Goal: Navigation & Orientation: Understand site structure

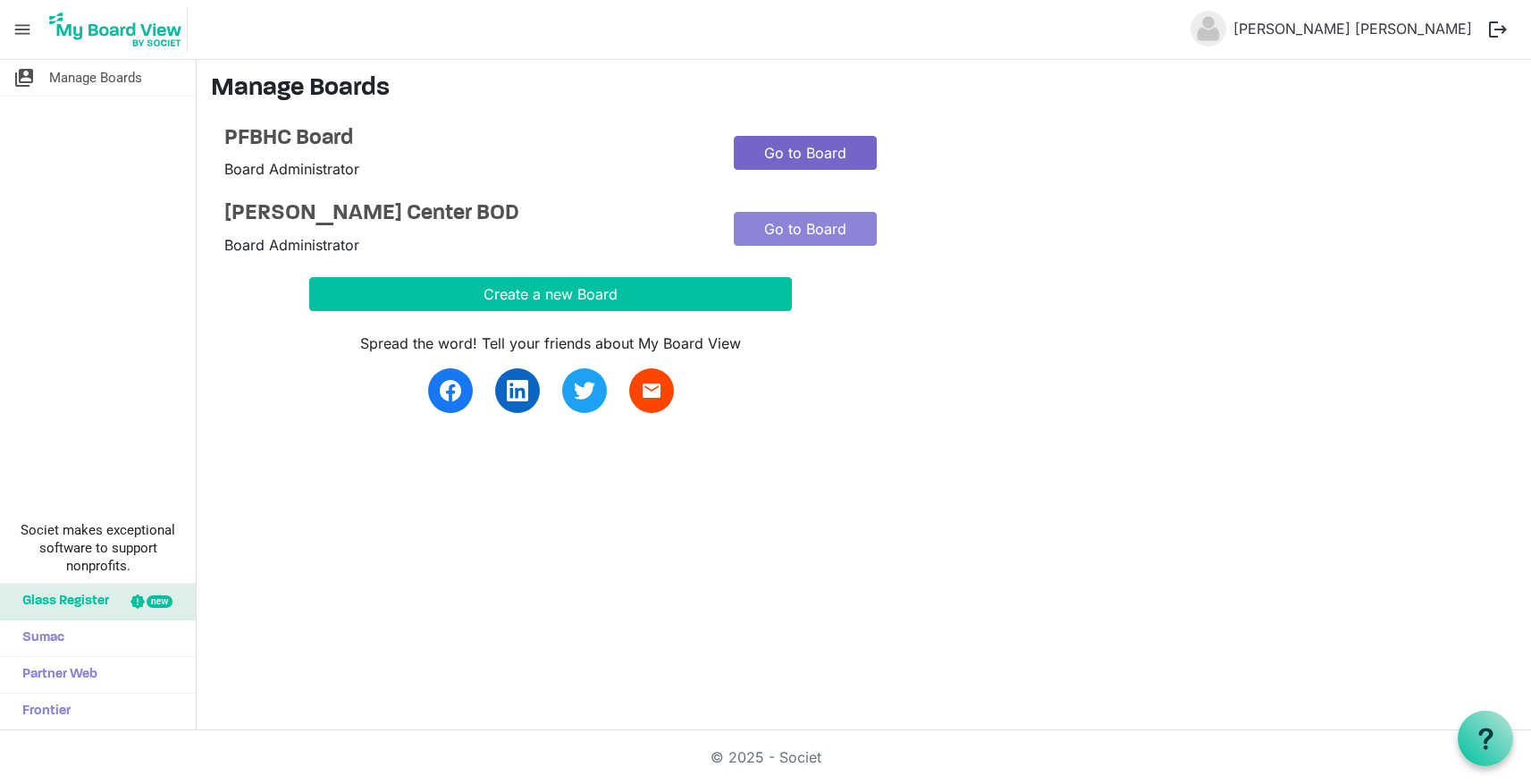
click at [820, 153] on link "Go to Board" at bounding box center [805, 153] width 143 height 34
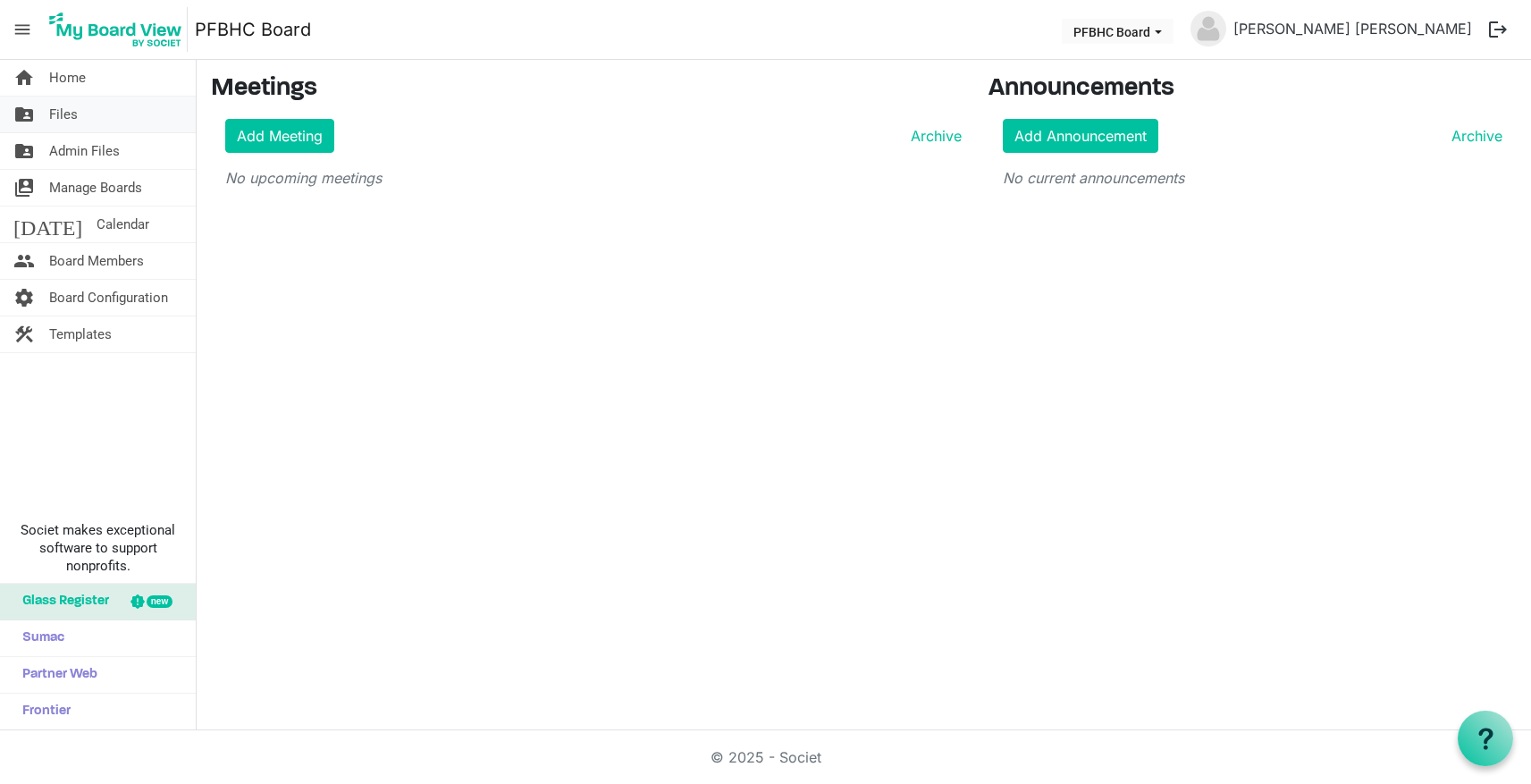
click at [116, 114] on link "folder_shared Files" at bounding box center [98, 114] width 196 height 36
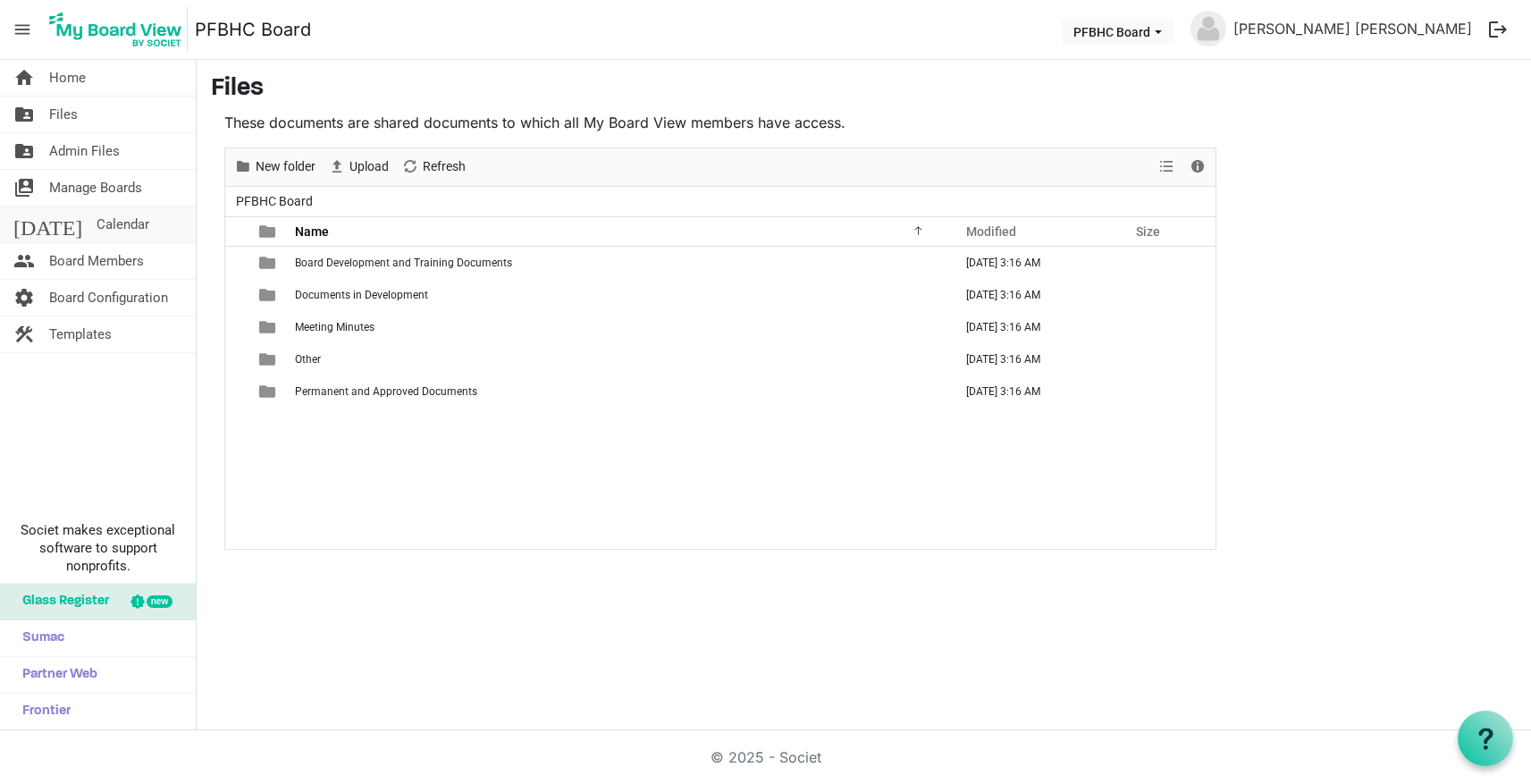
click at [99, 225] on span "Calendar" at bounding box center [122, 224] width 53 height 36
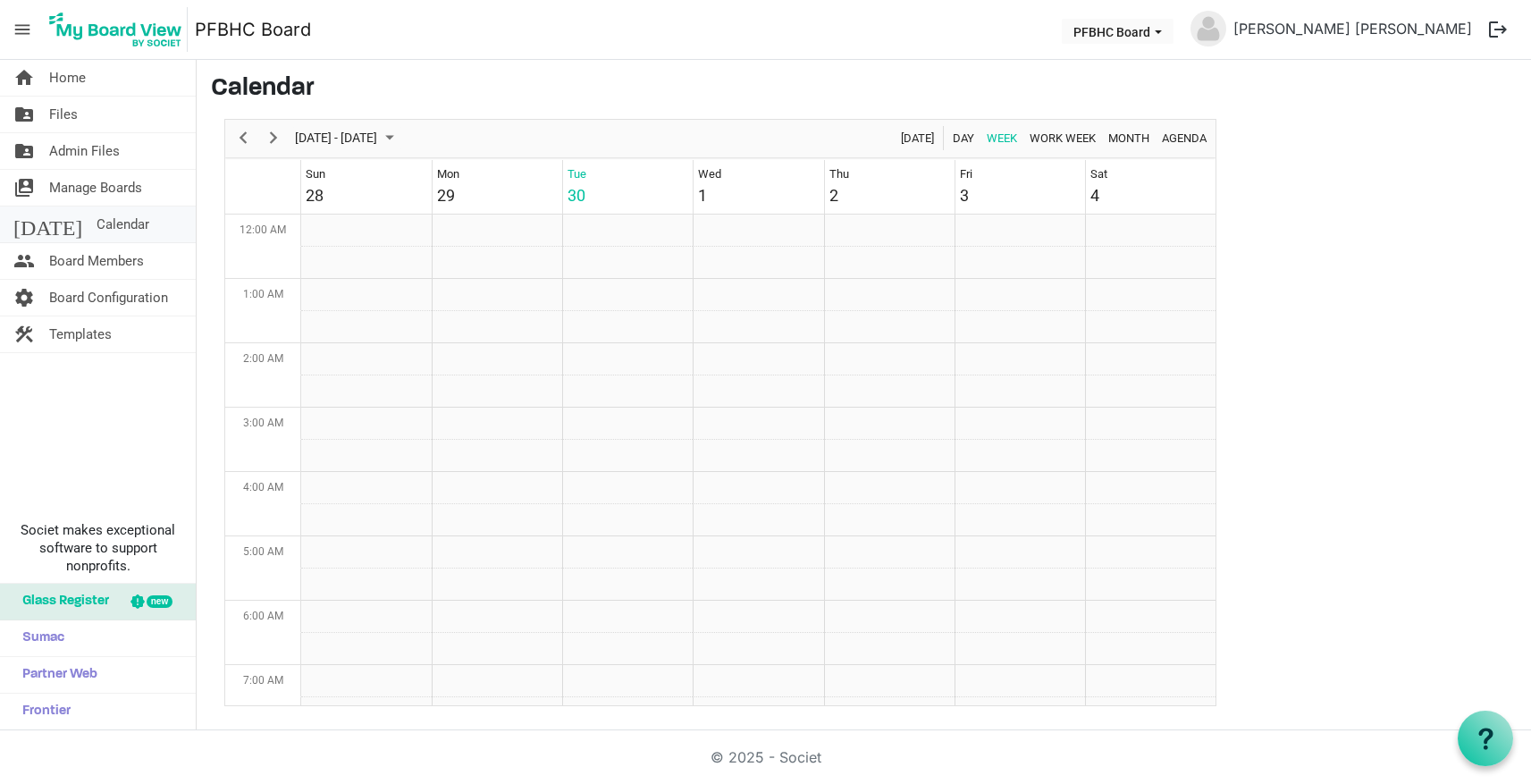
scroll to position [579, 0]
click at [132, 255] on span "Board Members" at bounding box center [96, 261] width 94 height 36
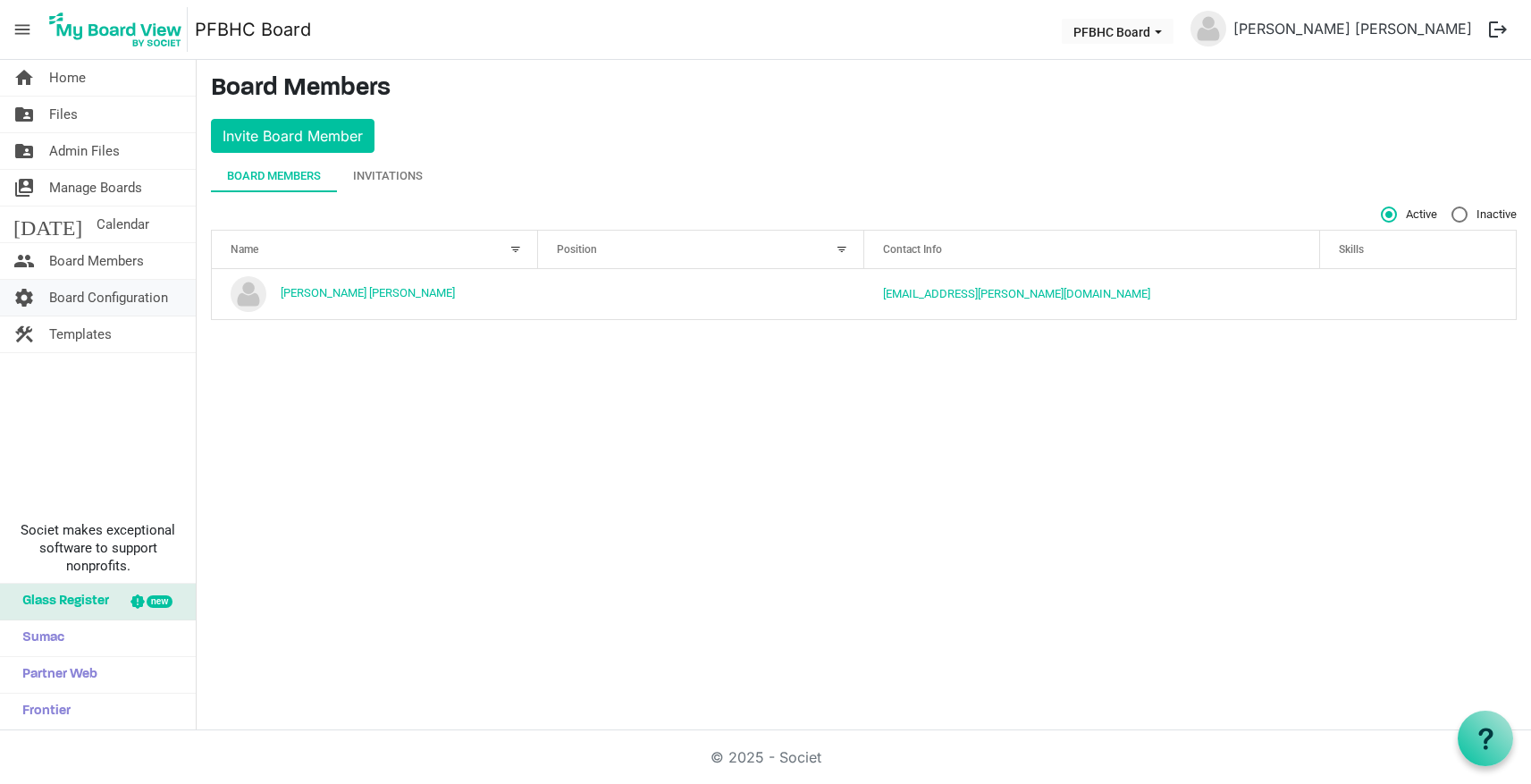
click at [146, 305] on span "Board Configuration" at bounding box center [108, 298] width 119 height 36
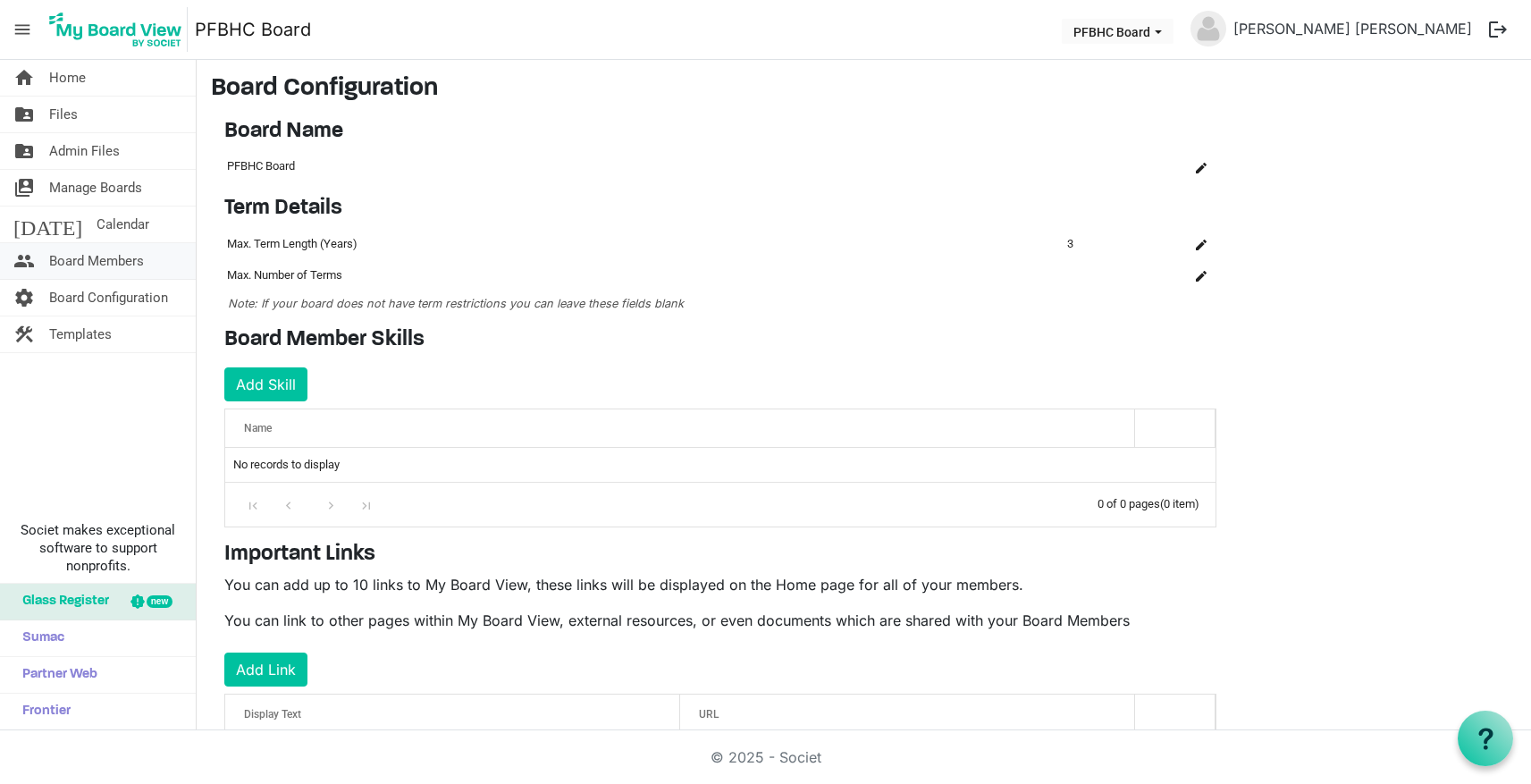
click at [103, 259] on span "Board Members" at bounding box center [96, 261] width 94 height 36
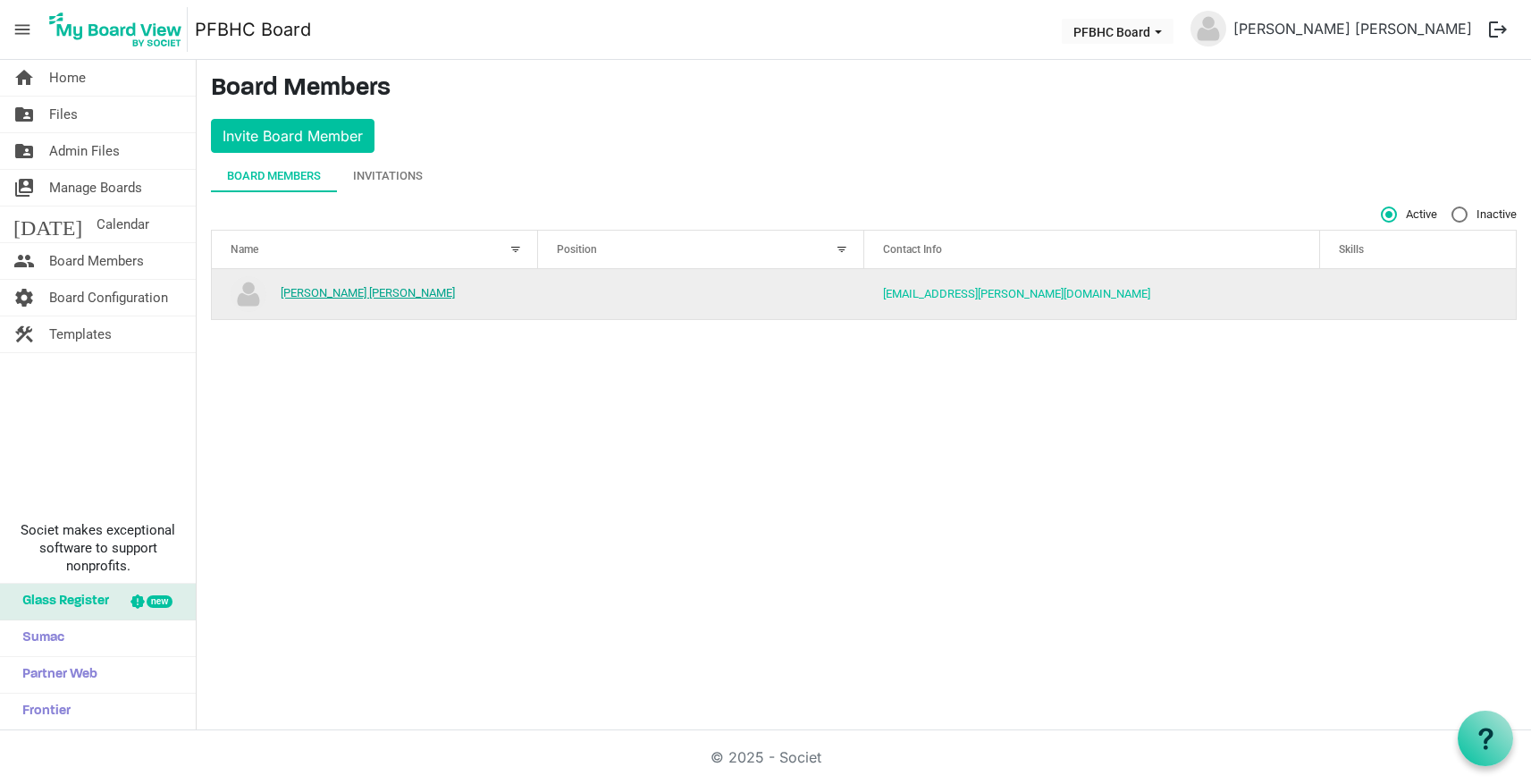
click at [335, 289] on link "[PERSON_NAME] [PERSON_NAME]" at bounding box center [367, 292] width 174 height 13
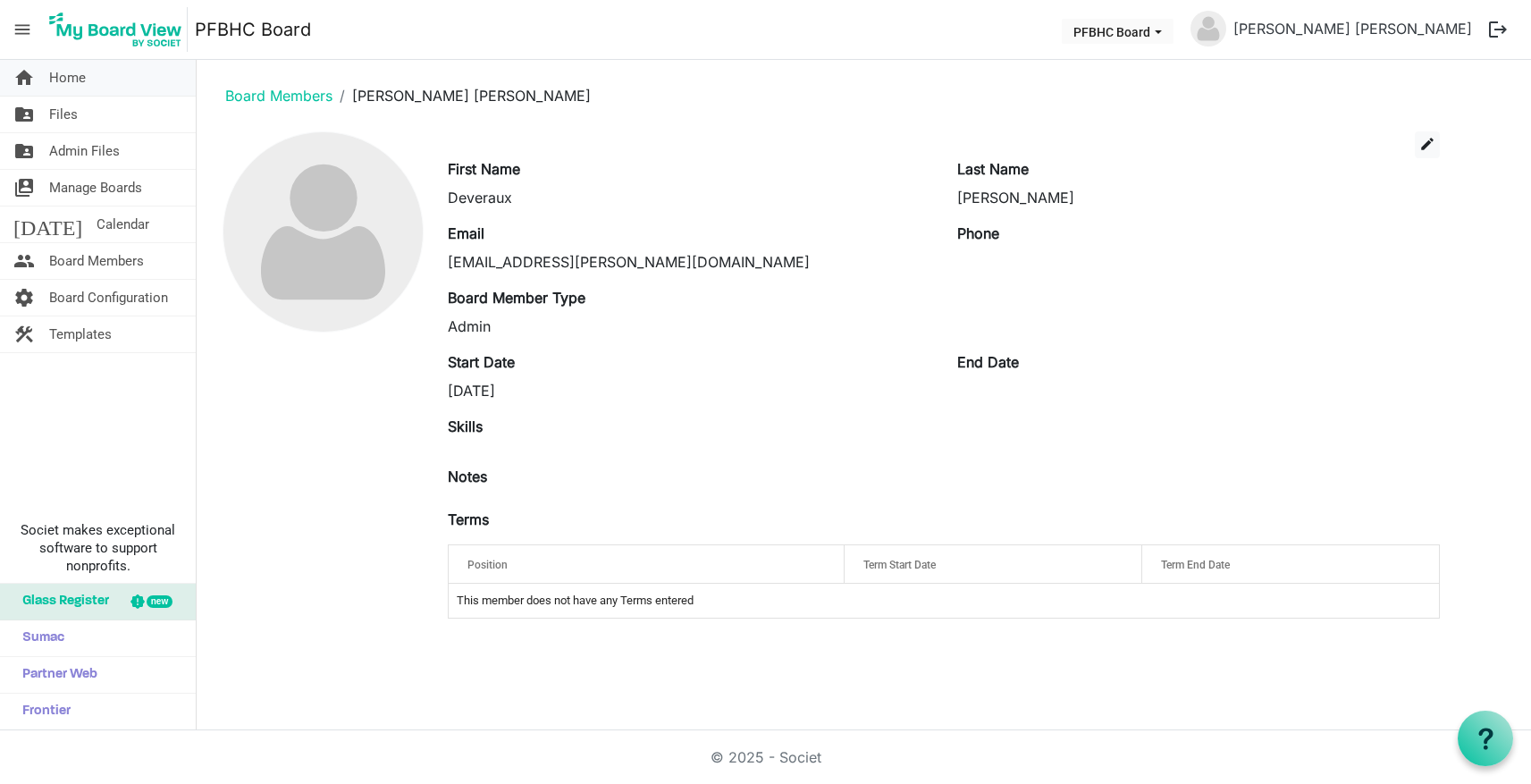
click at [106, 80] on link "home Home" at bounding box center [98, 78] width 196 height 36
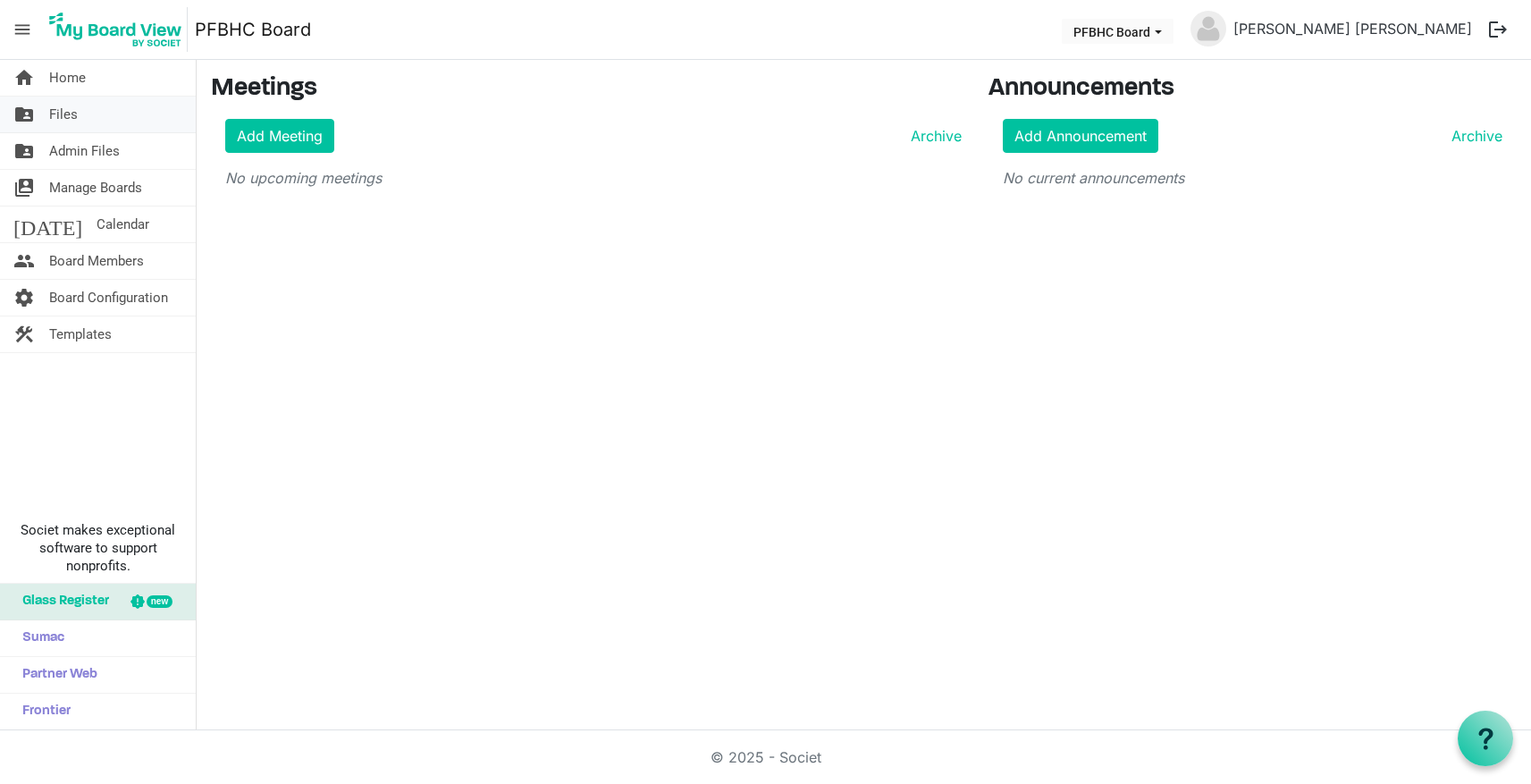
click at [87, 113] on link "folder_shared Files" at bounding box center [98, 114] width 196 height 36
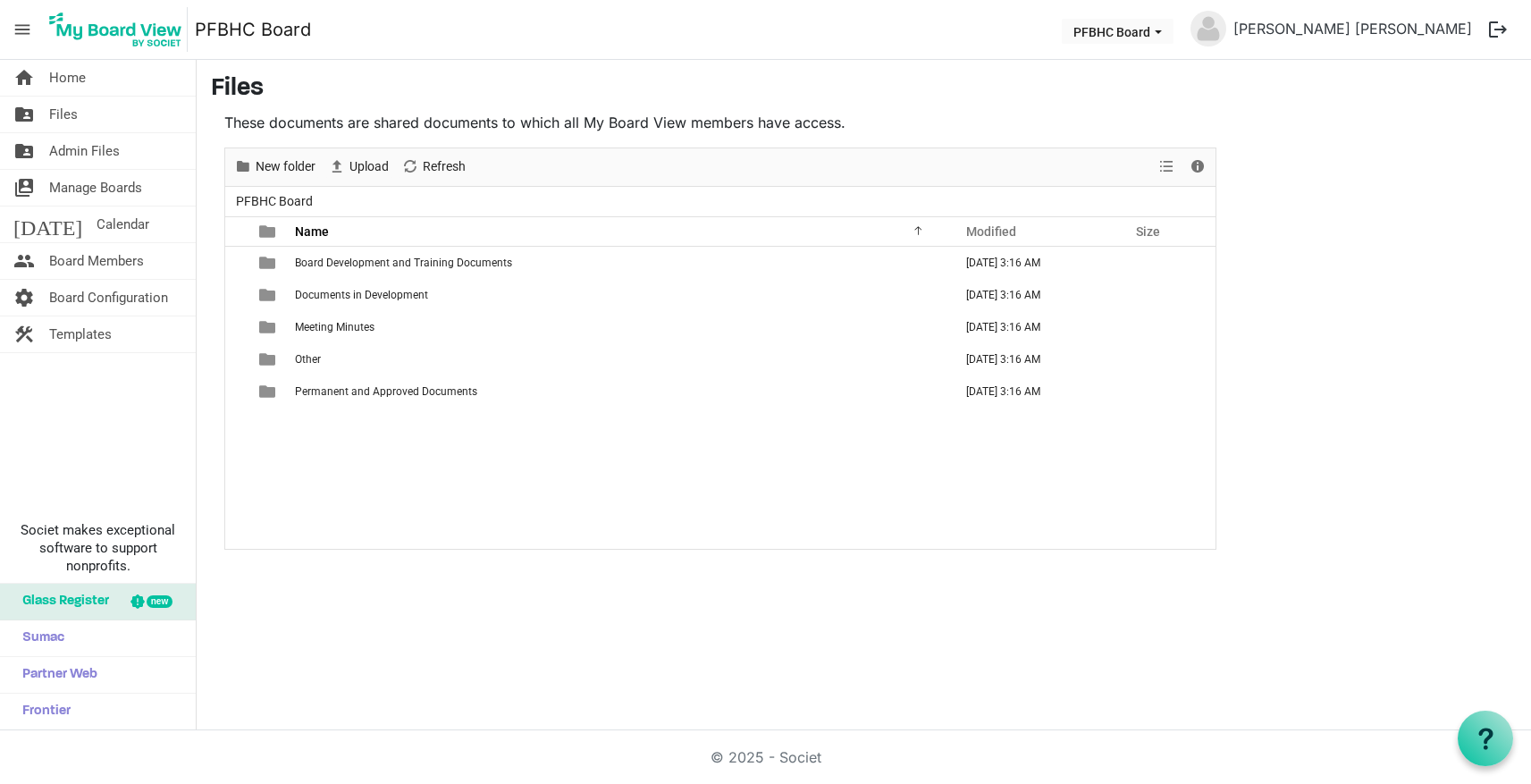
click at [996, 59] on nav "menu PFBHC Board PFBHC Board [PERSON_NAME] [PERSON_NAME] logout" at bounding box center [766, 30] width 1531 height 60
click at [91, 334] on span "Templates" at bounding box center [80, 334] width 63 height 36
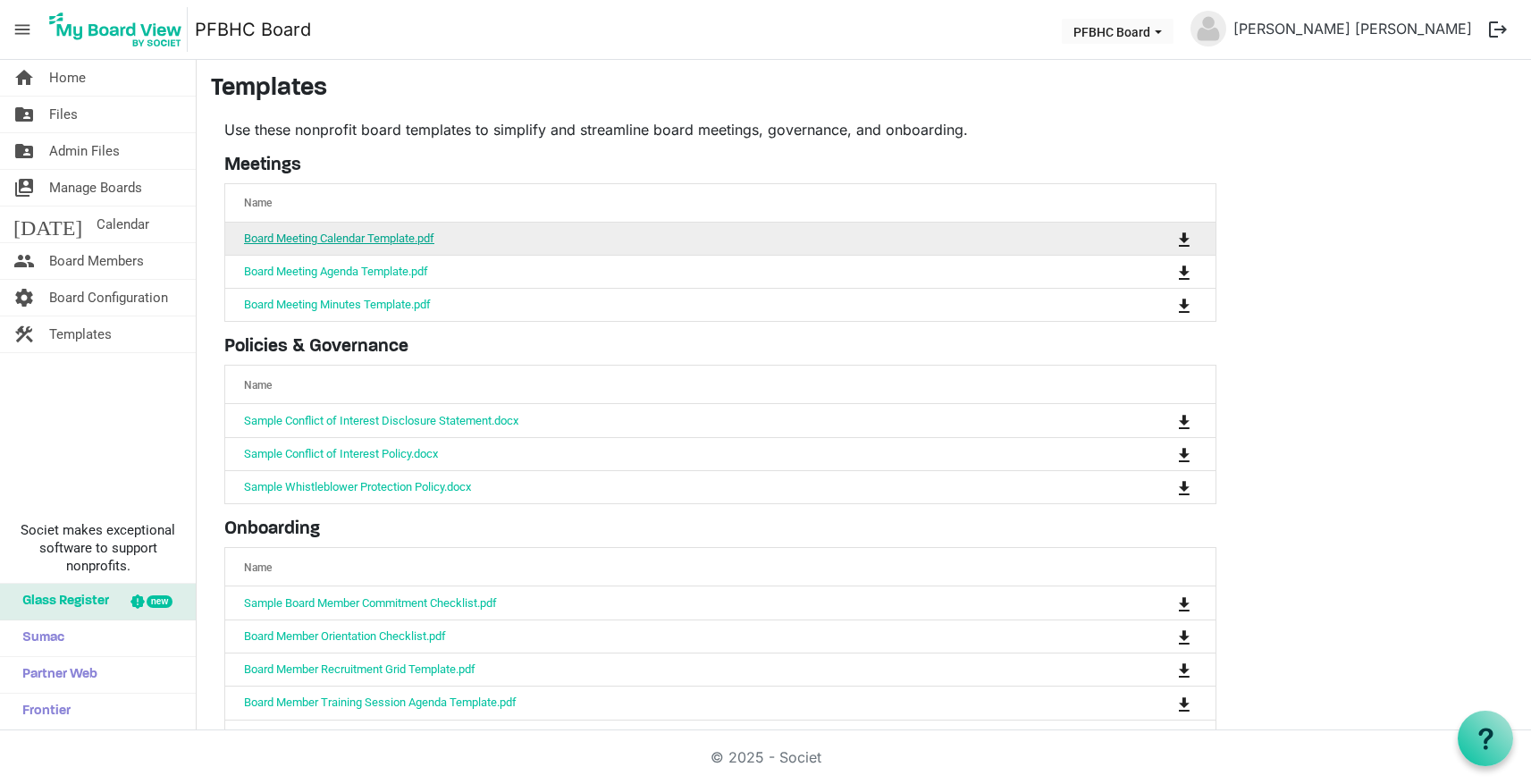
click at [405, 233] on link "Board Meeting Calendar Template.pdf" at bounding box center [339, 238] width 190 height 13
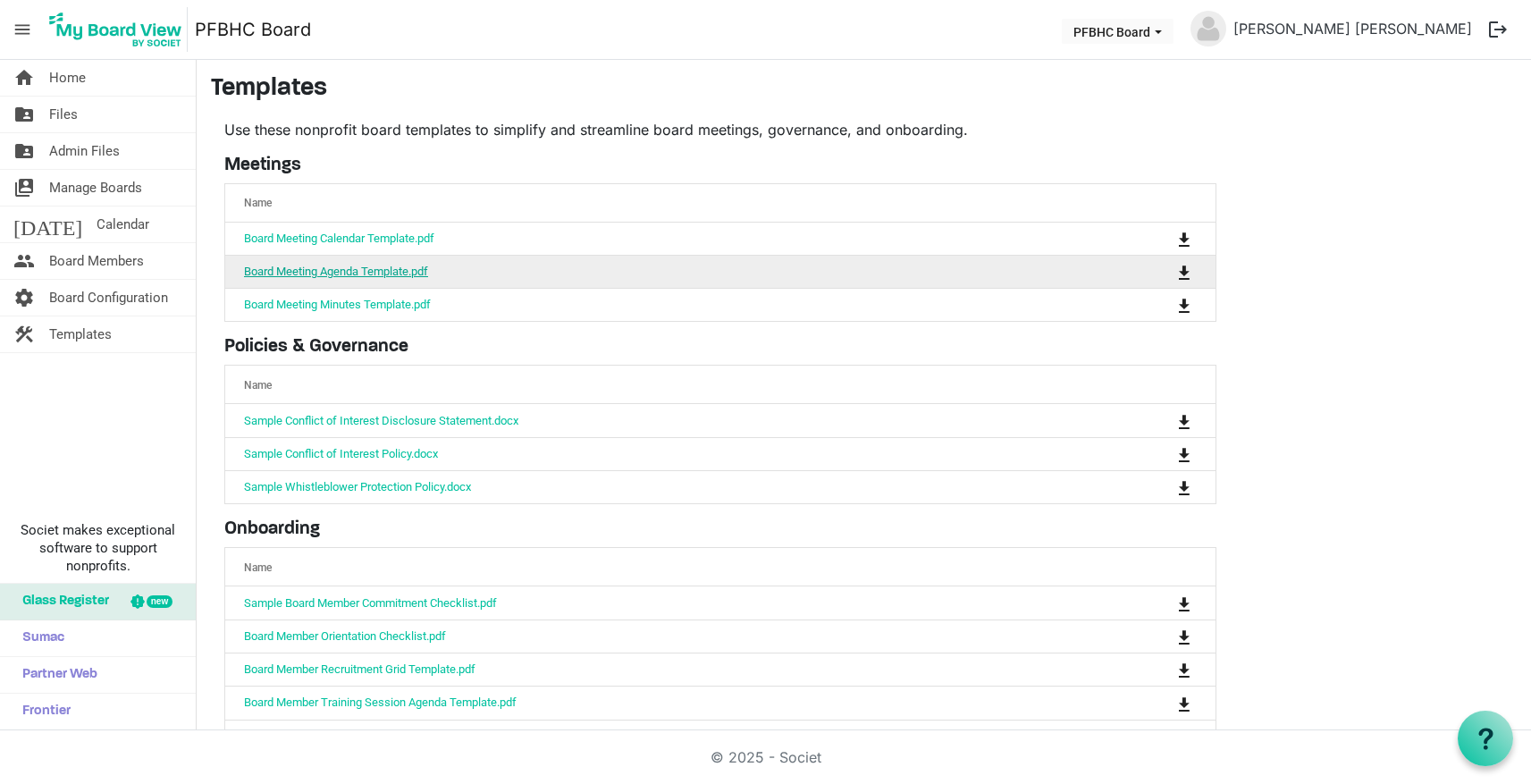
click at [312, 277] on link "Board Meeting Agenda Template.pdf" at bounding box center [336, 271] width 184 height 13
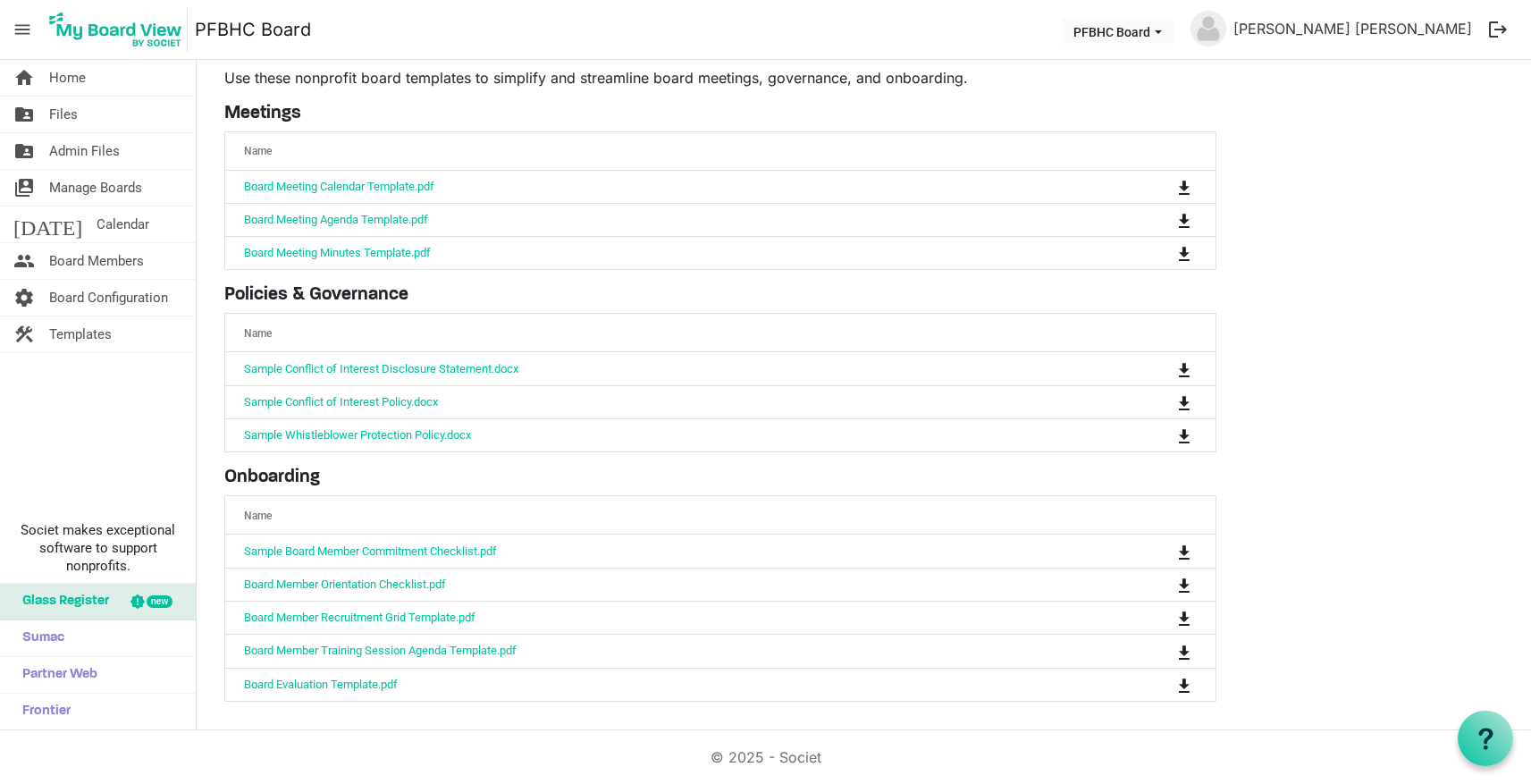
scroll to position [55, 0]
click at [100, 300] on span "Board Configuration" at bounding box center [108, 298] width 119 height 36
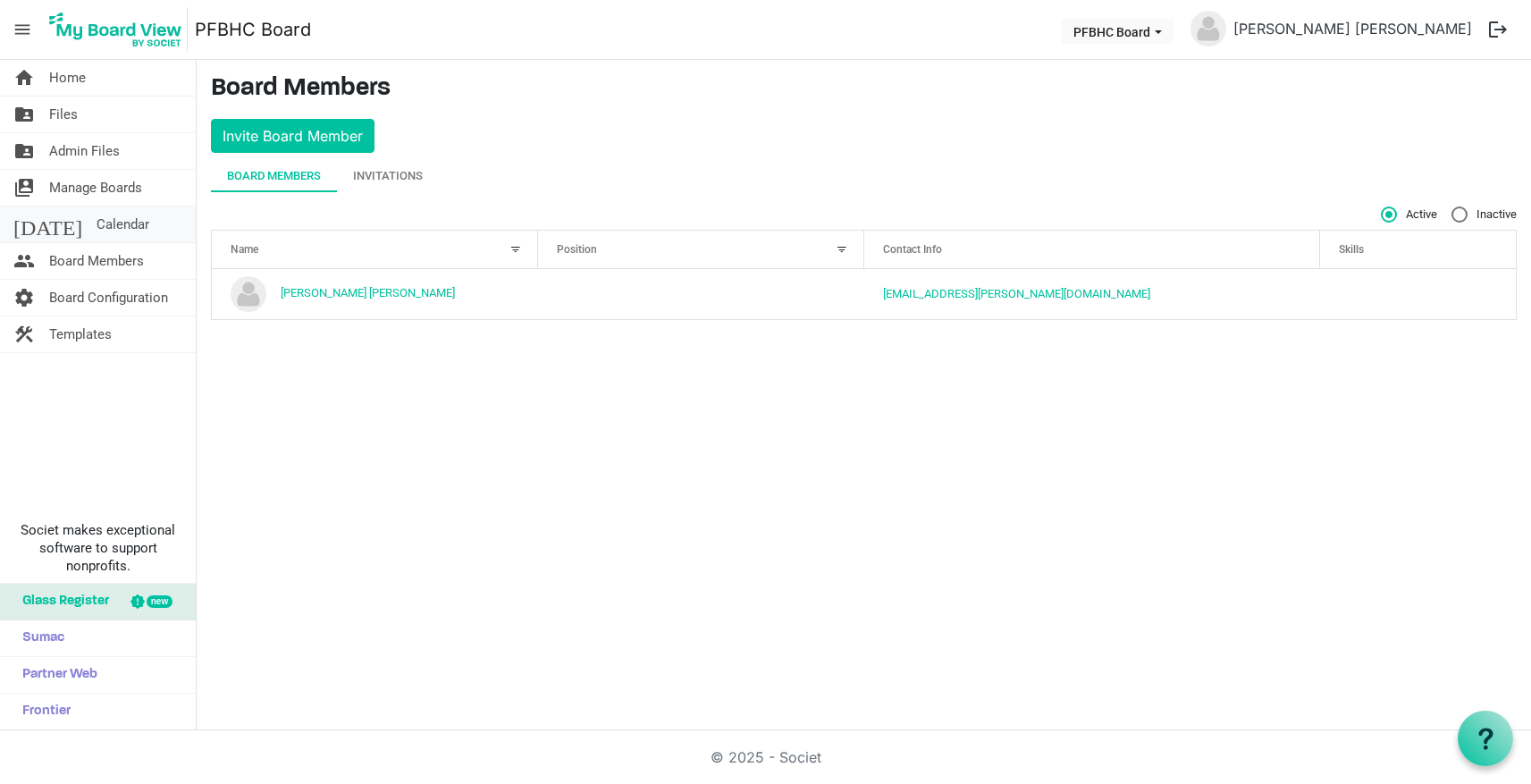
click at [96, 218] on span "Calendar" at bounding box center [122, 224] width 53 height 36
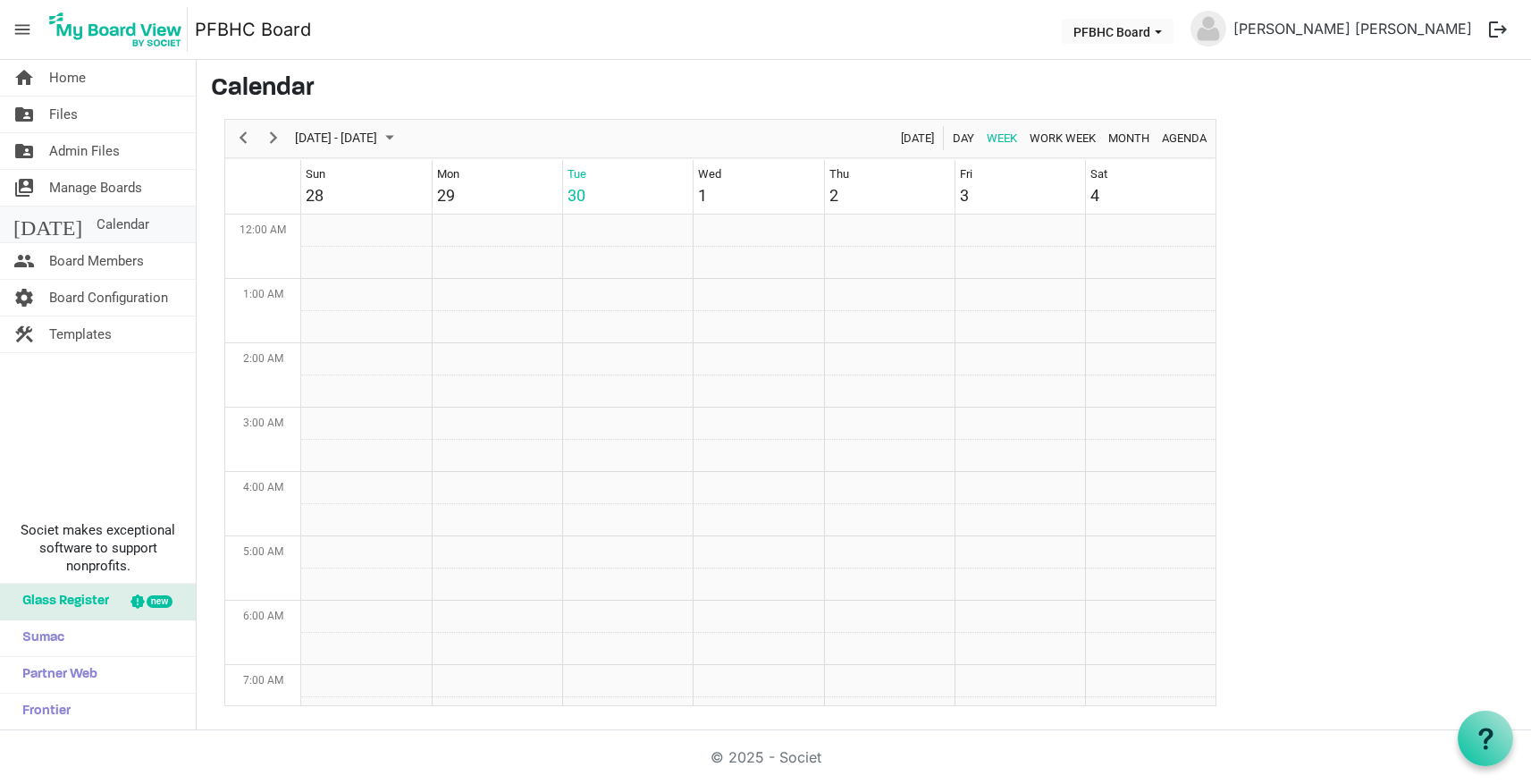
scroll to position [579, 0]
click at [118, 186] on span "Manage Boards" at bounding box center [95, 188] width 93 height 36
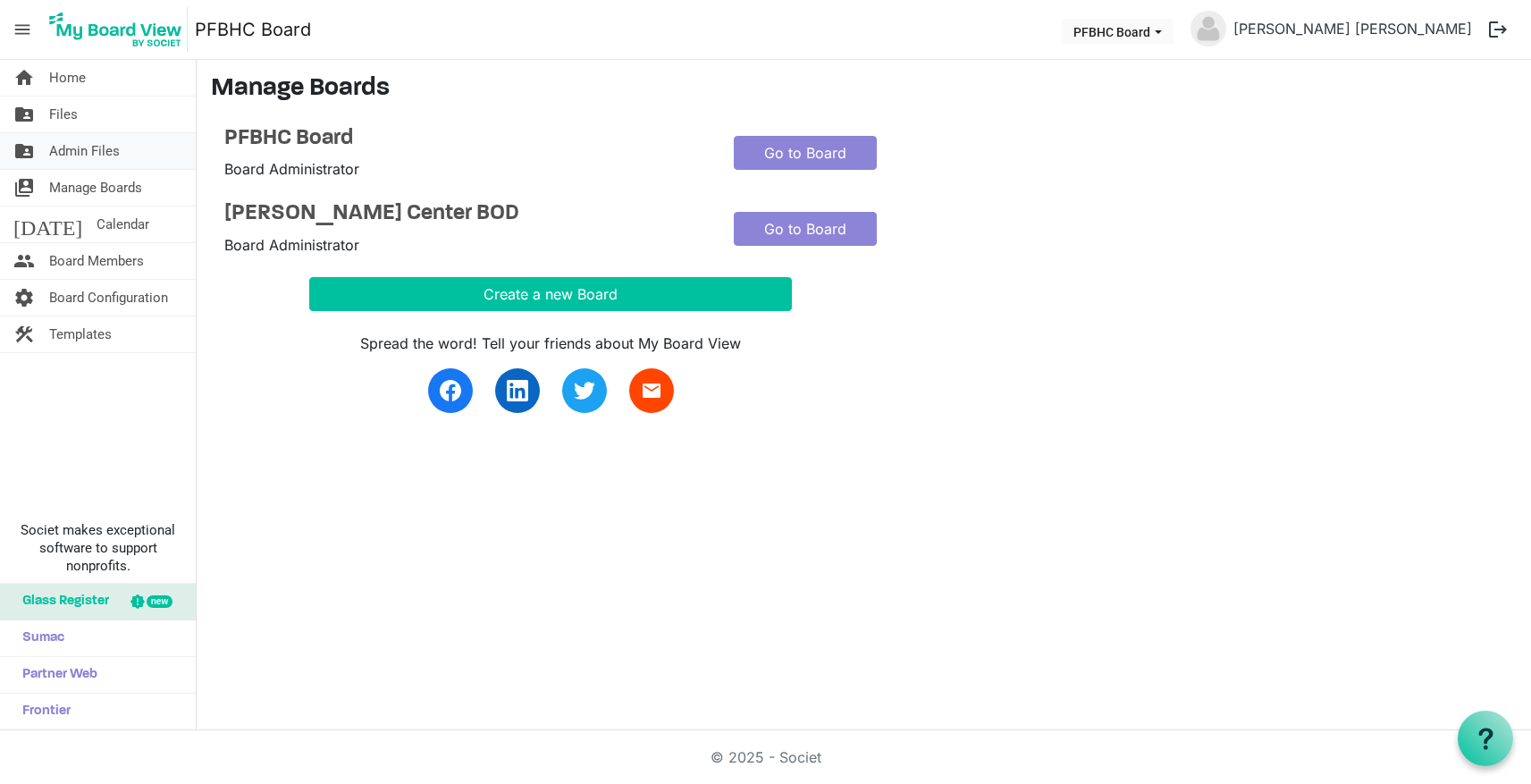
click at [75, 145] on span "Admin Files" at bounding box center [84, 151] width 70 height 36
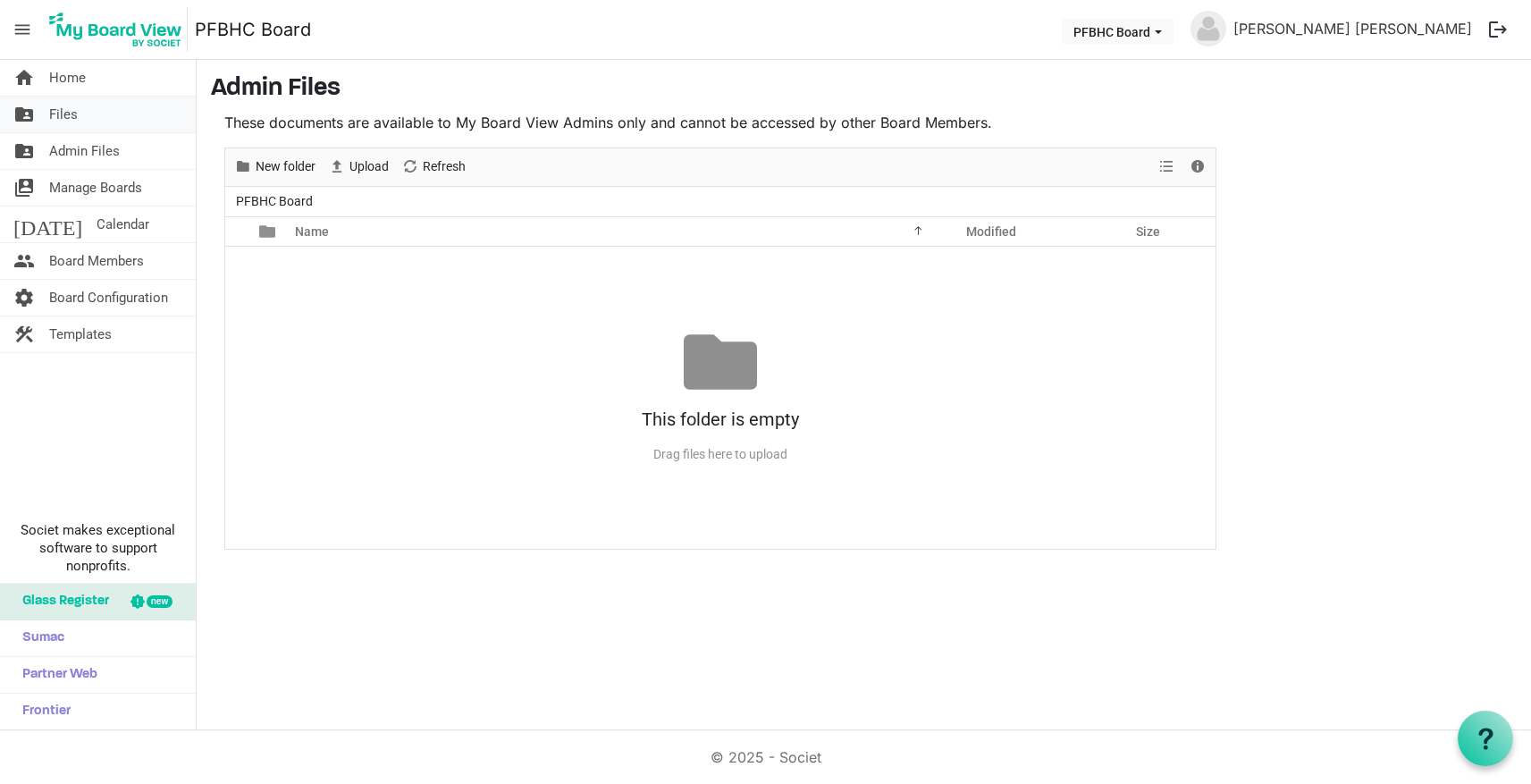
click at [66, 116] on span "Files" at bounding box center [63, 114] width 29 height 36
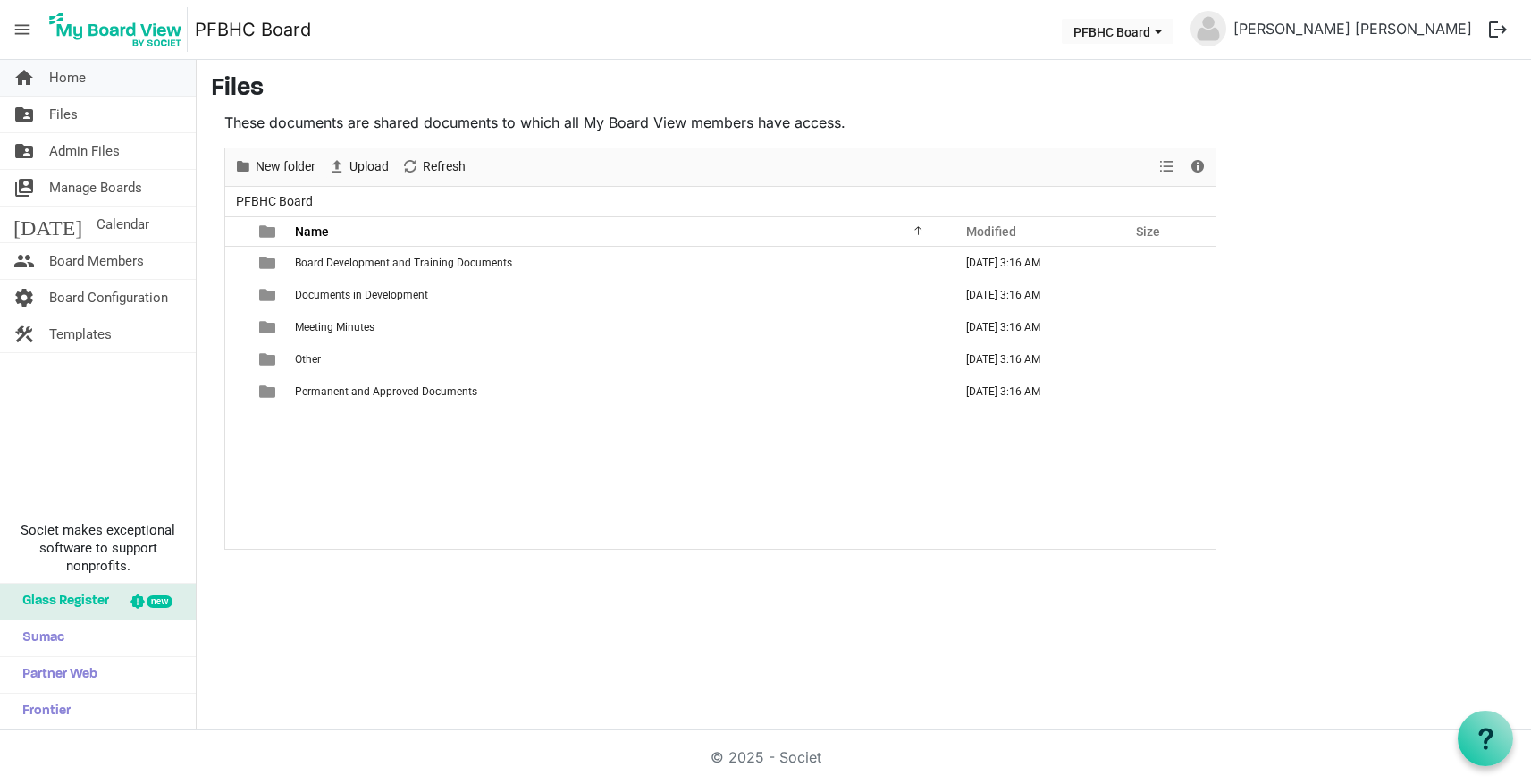
click at [73, 81] on span "Home" at bounding box center [67, 78] width 37 height 36
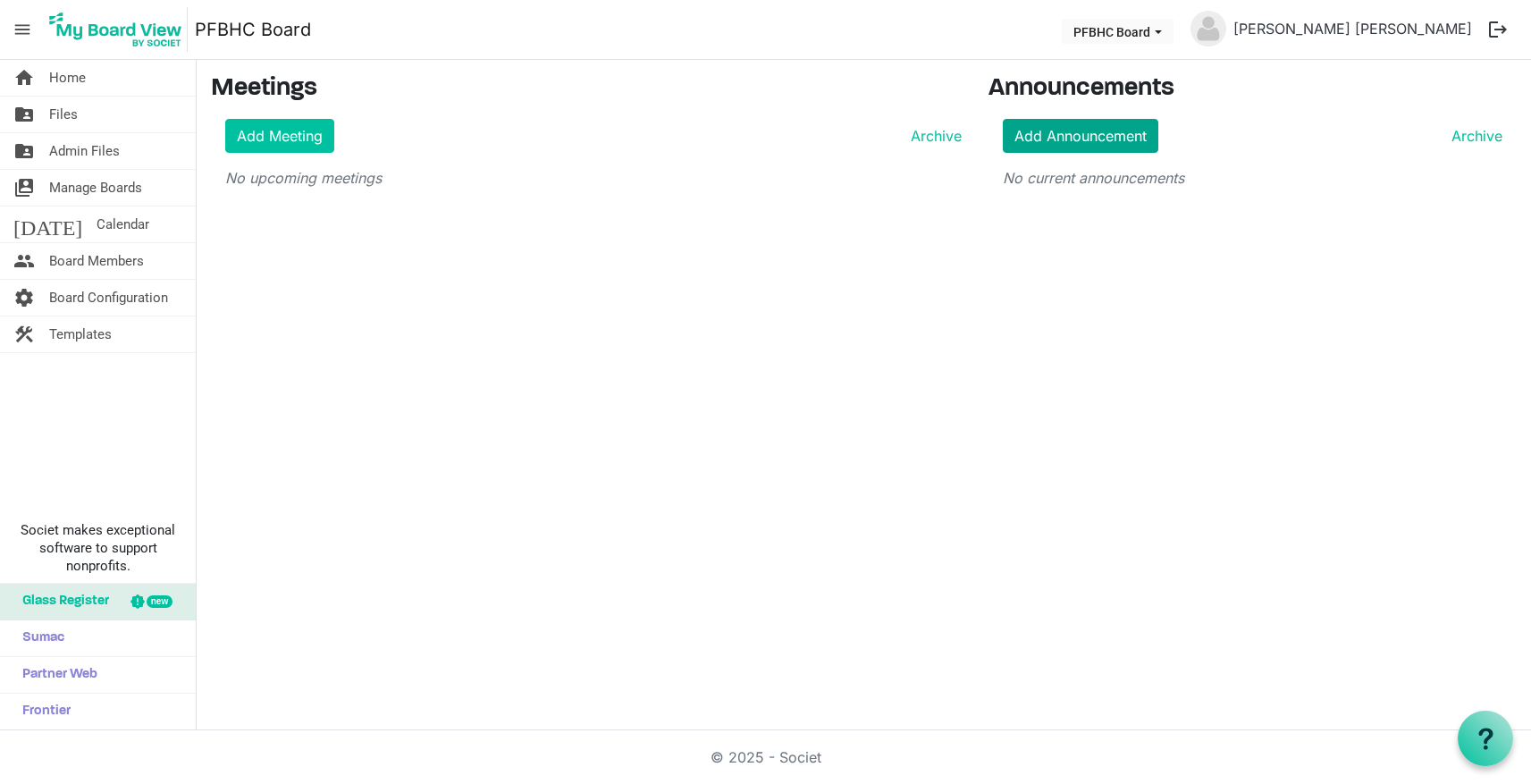
click at [1059, 132] on link "Add Announcement" at bounding box center [1080, 136] width 155 height 34
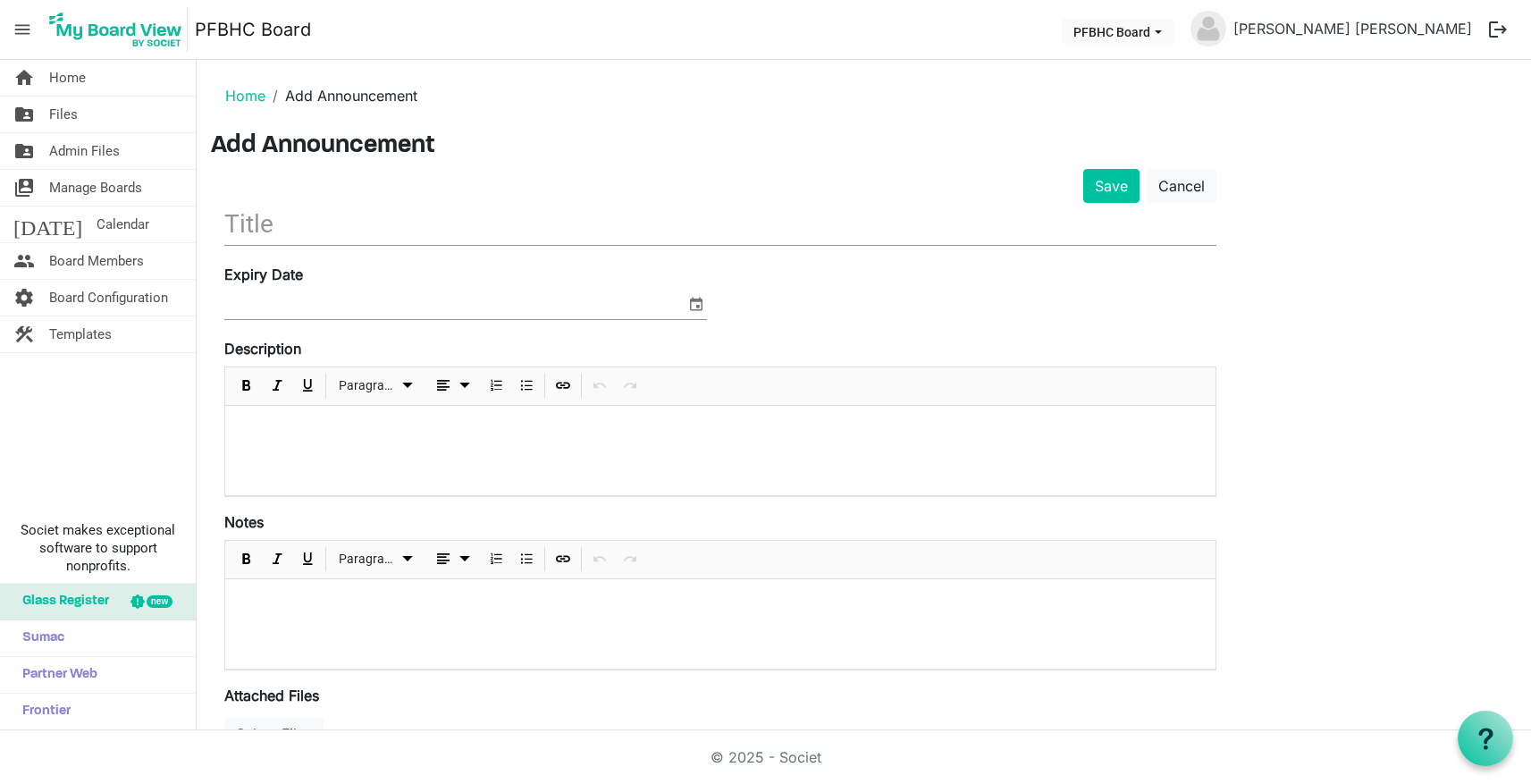
scroll to position [4, 0]
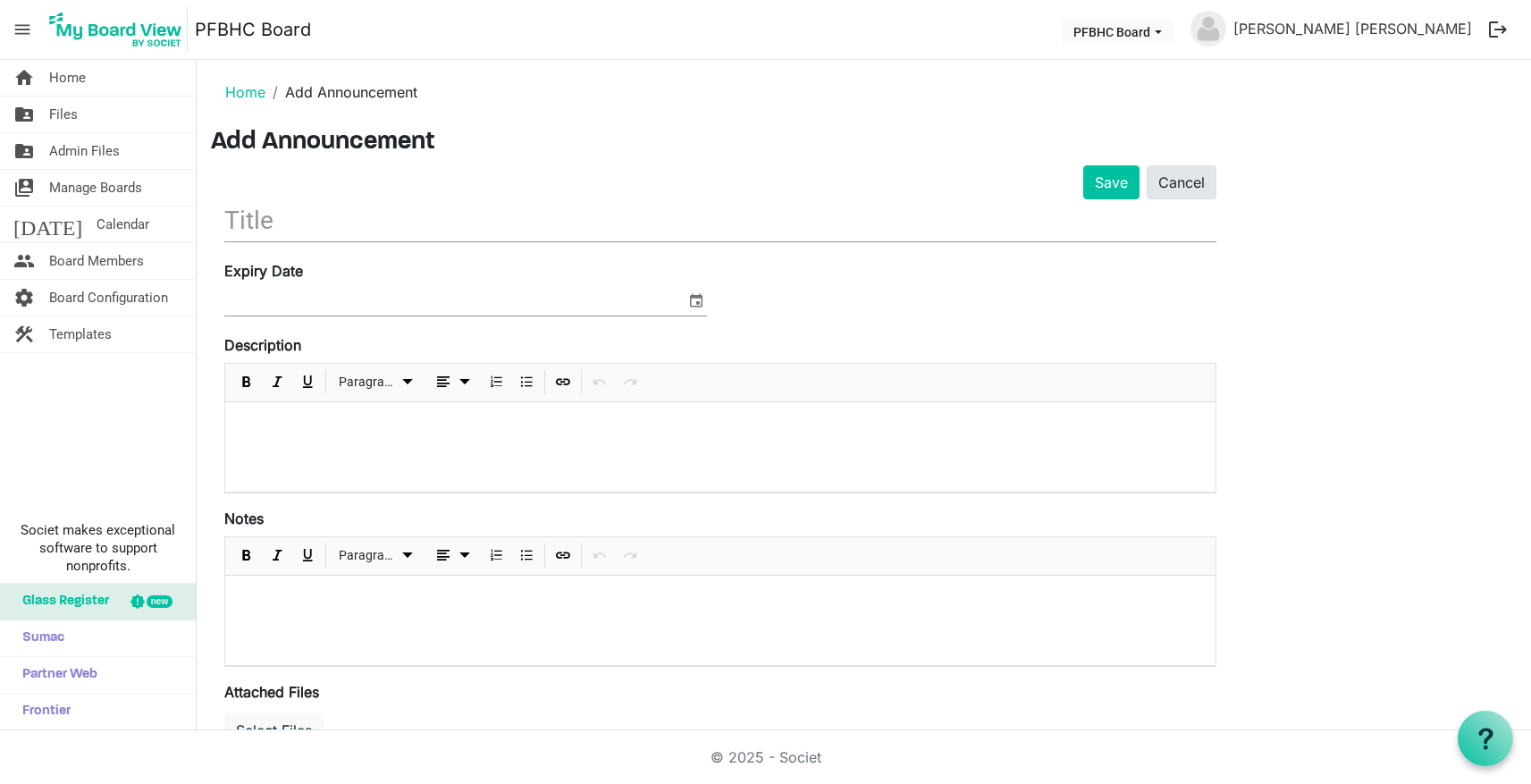
click at [1176, 189] on link "Cancel" at bounding box center [1181, 182] width 69 height 34
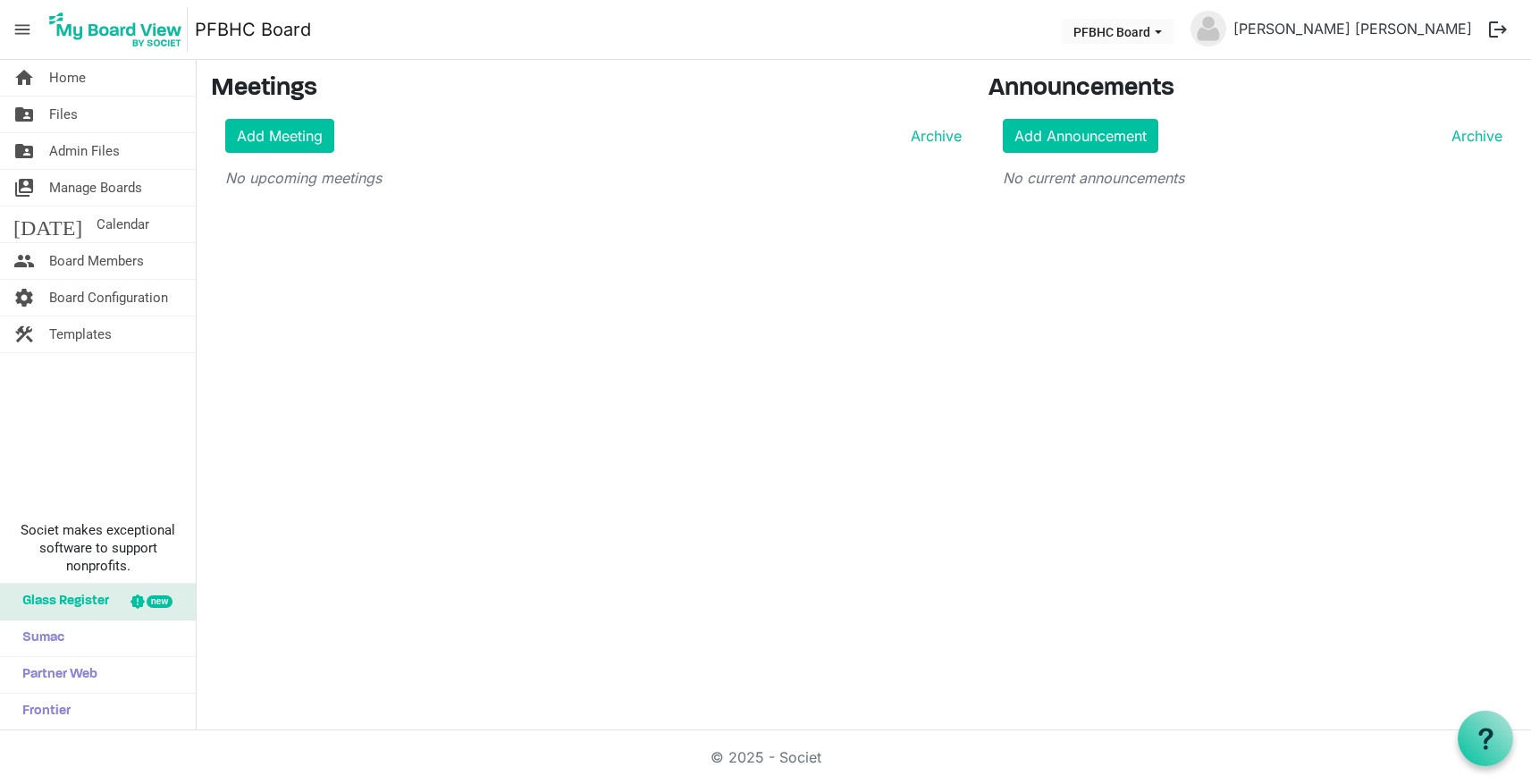
click at [631, 568] on div "home Home folder_shared Files folder_shared Admin Files switch_account Manage B…" at bounding box center [766, 395] width 1531 height 670
click at [421, 383] on div "home Home folder_shared Files folder_shared Admin Files switch_account Manage B…" at bounding box center [766, 395] width 1531 height 670
